Goal: Complete application form: Complete application form

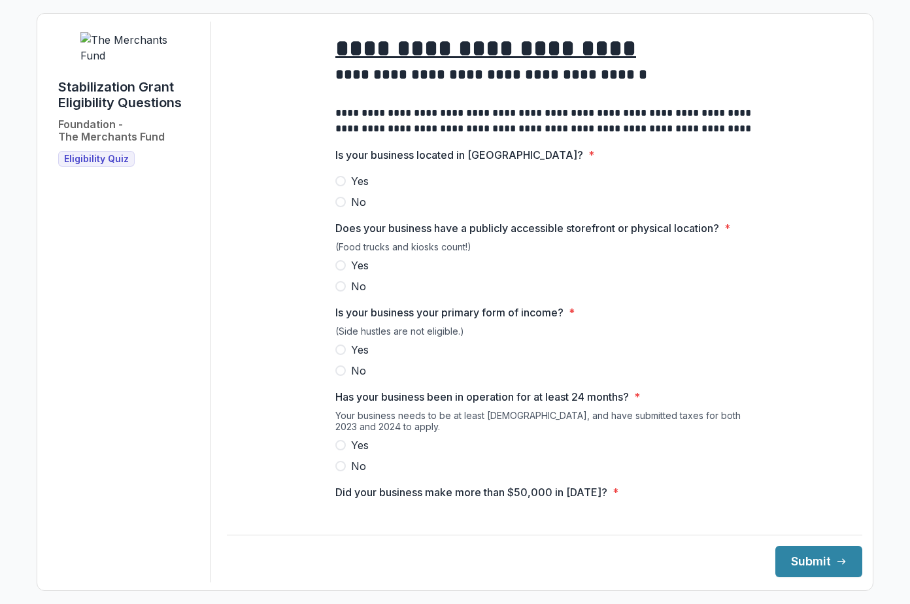
click at [341, 207] on span at bounding box center [340, 202] width 10 height 10
click at [337, 271] on span at bounding box center [340, 265] width 10 height 10
click at [336, 376] on span at bounding box center [340, 370] width 10 height 10
click at [340, 450] on span at bounding box center [340, 445] width 10 height 10
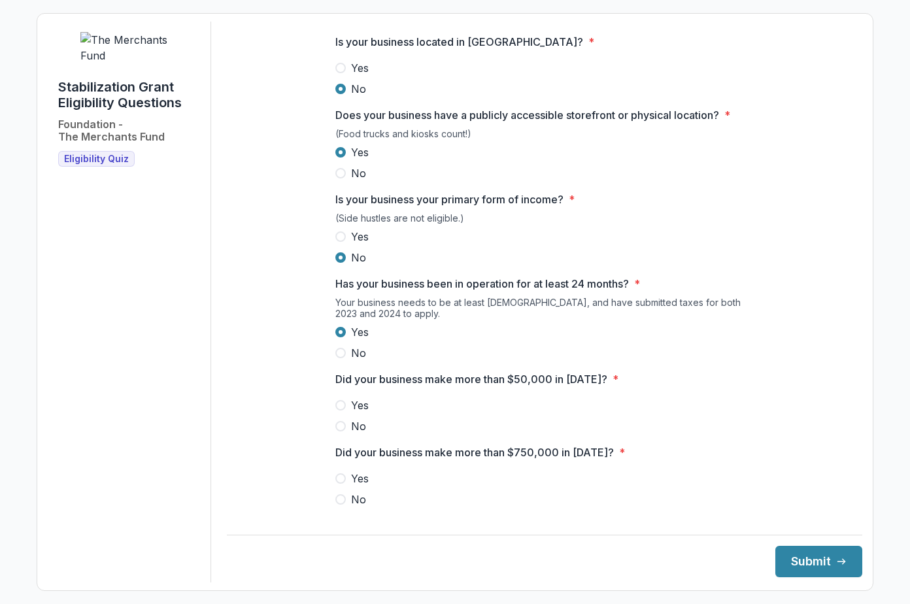
scroll to position [131, 0]
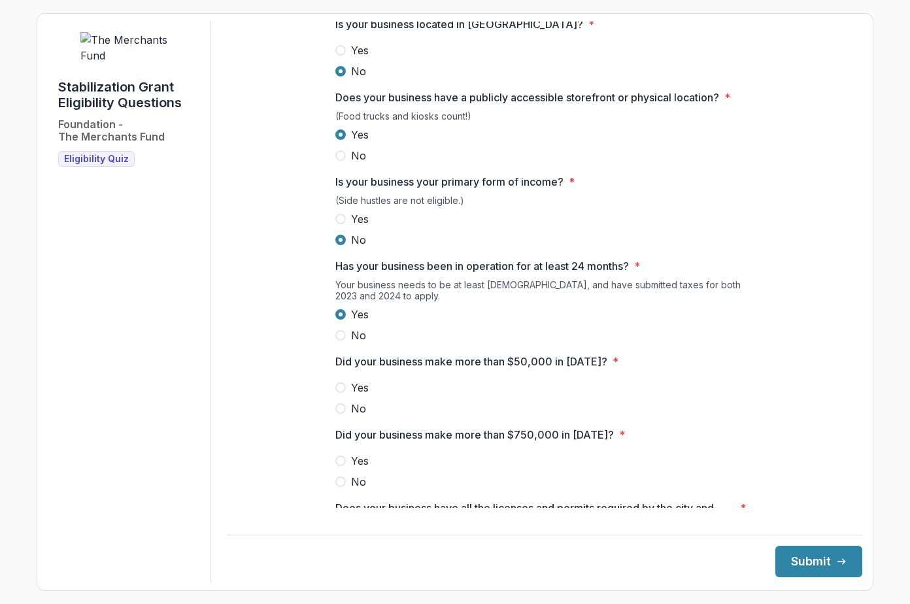
click at [338, 414] on span at bounding box center [340, 408] width 10 height 10
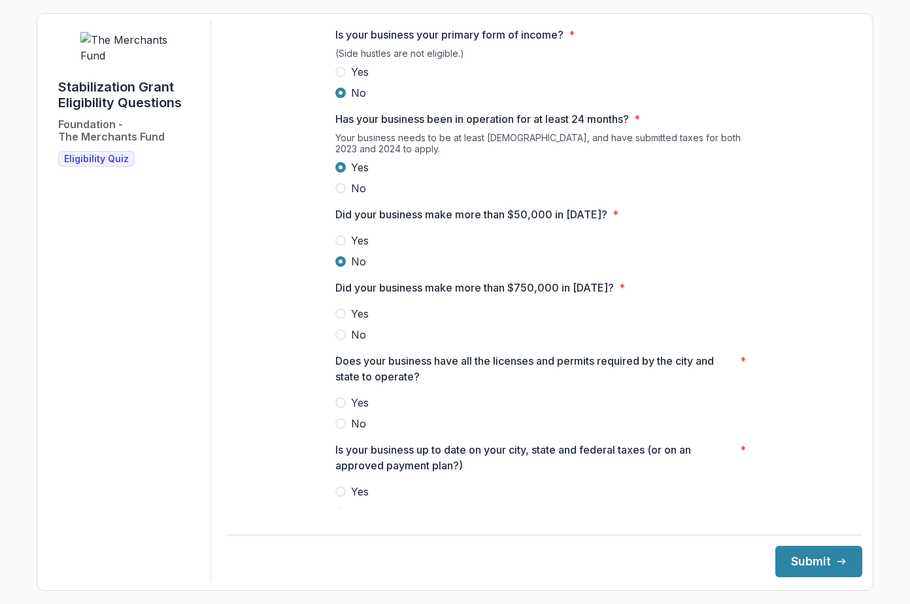
scroll to position [327, 0]
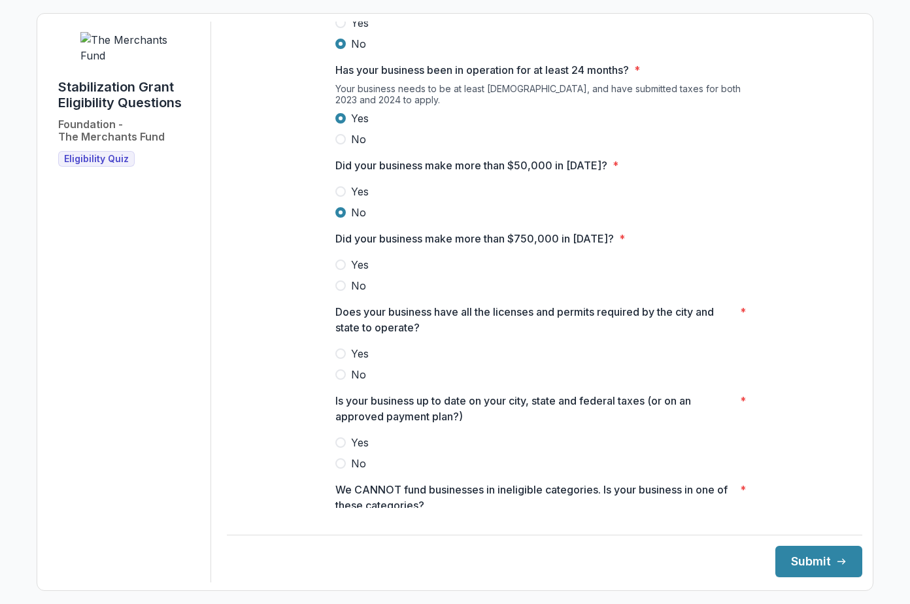
click at [341, 291] on span at bounding box center [340, 285] width 10 height 10
click at [336, 359] on span at bounding box center [340, 353] width 10 height 10
click at [342, 448] on span at bounding box center [340, 442] width 10 height 10
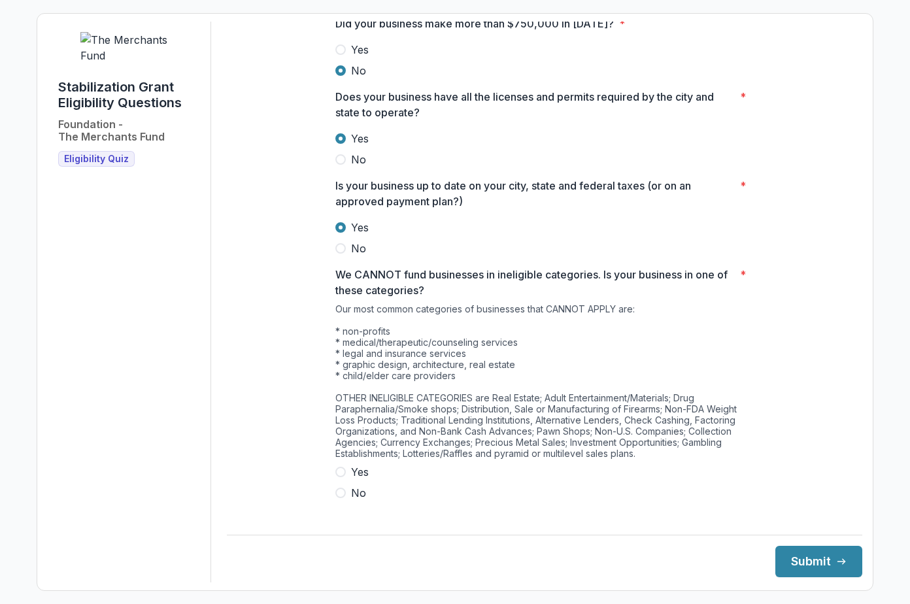
scroll to position [556, 0]
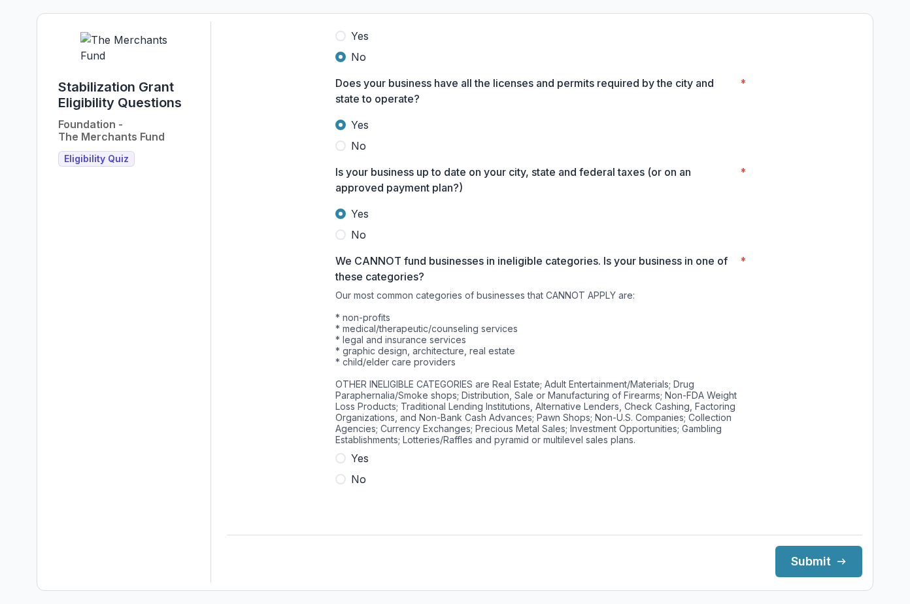
click at [342, 464] on span at bounding box center [340, 458] width 10 height 10
click at [801, 558] on button "Submit" at bounding box center [818, 561] width 87 height 31
